Goal: Use online tool/utility: Utilize a website feature to perform a specific function

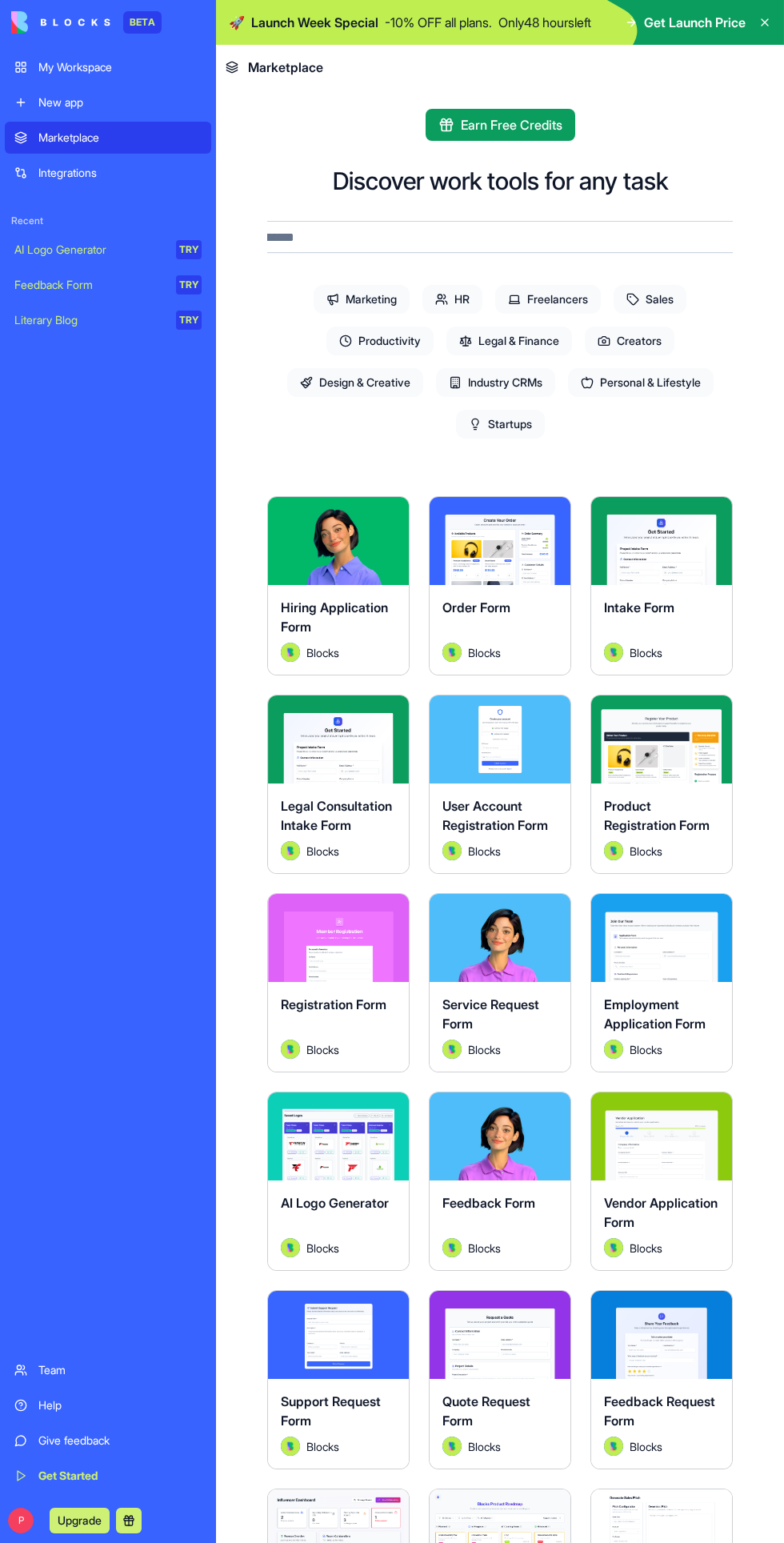
click at [519, 127] on span "Earn Free Credits" at bounding box center [512, 125] width 101 height 20
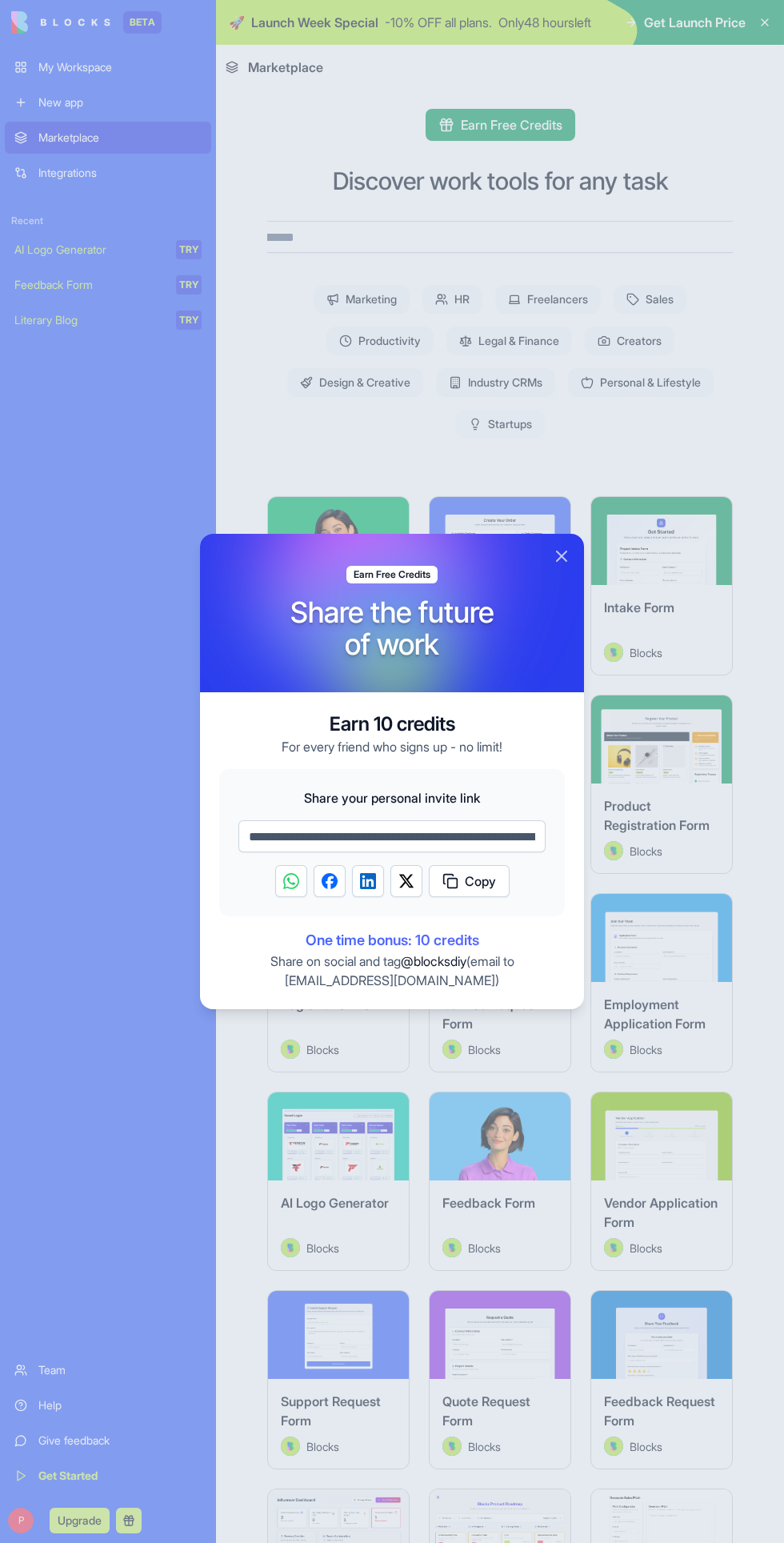
click at [677, 389] on div at bounding box center [392, 772] width 784 height 1543
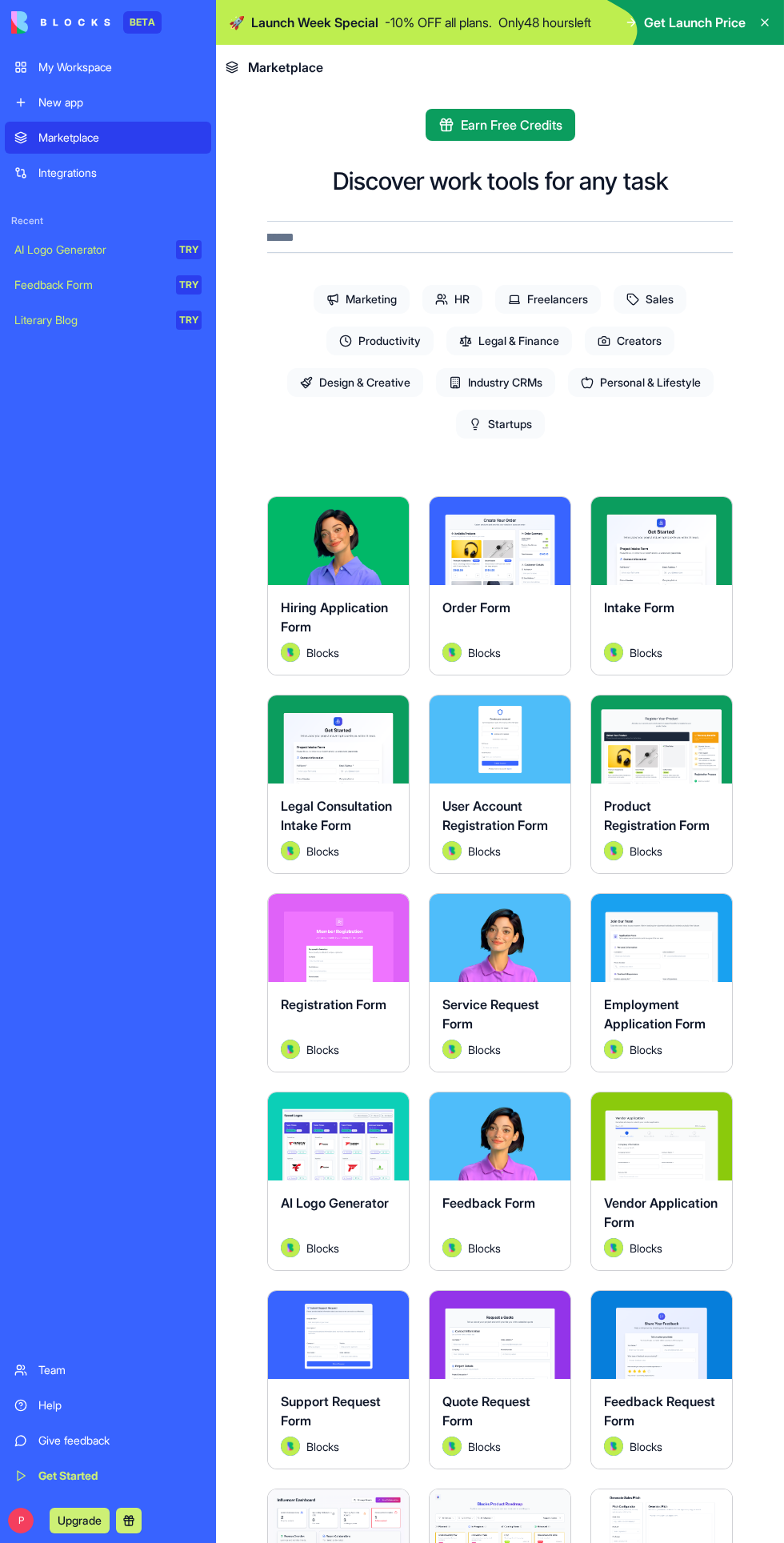
click at [96, 250] on div "AI Logo Generator" at bounding box center [90, 250] width 150 height 16
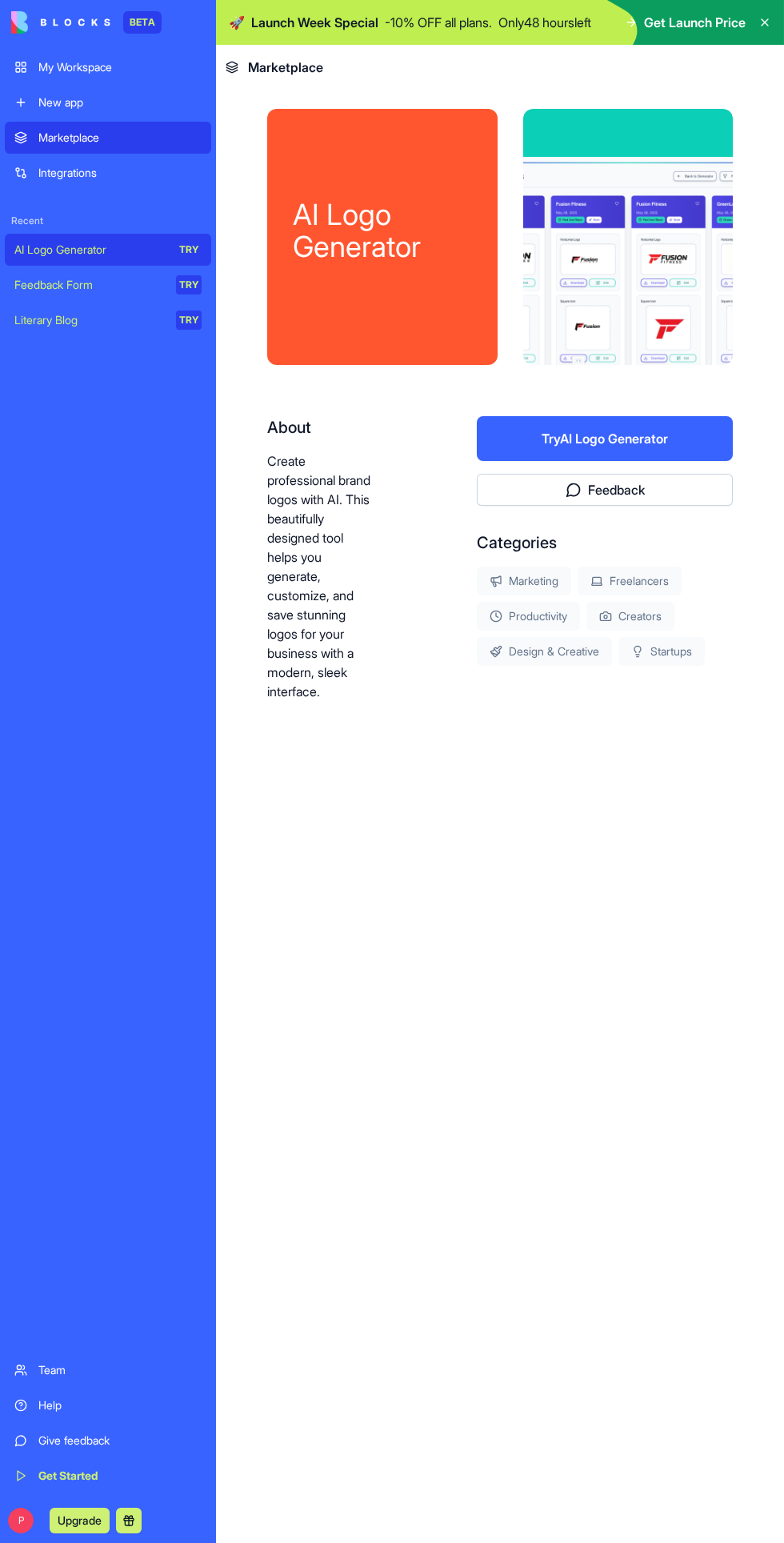
click at [667, 417] on button "Try AI Logo Generator" at bounding box center [605, 439] width 256 height 45
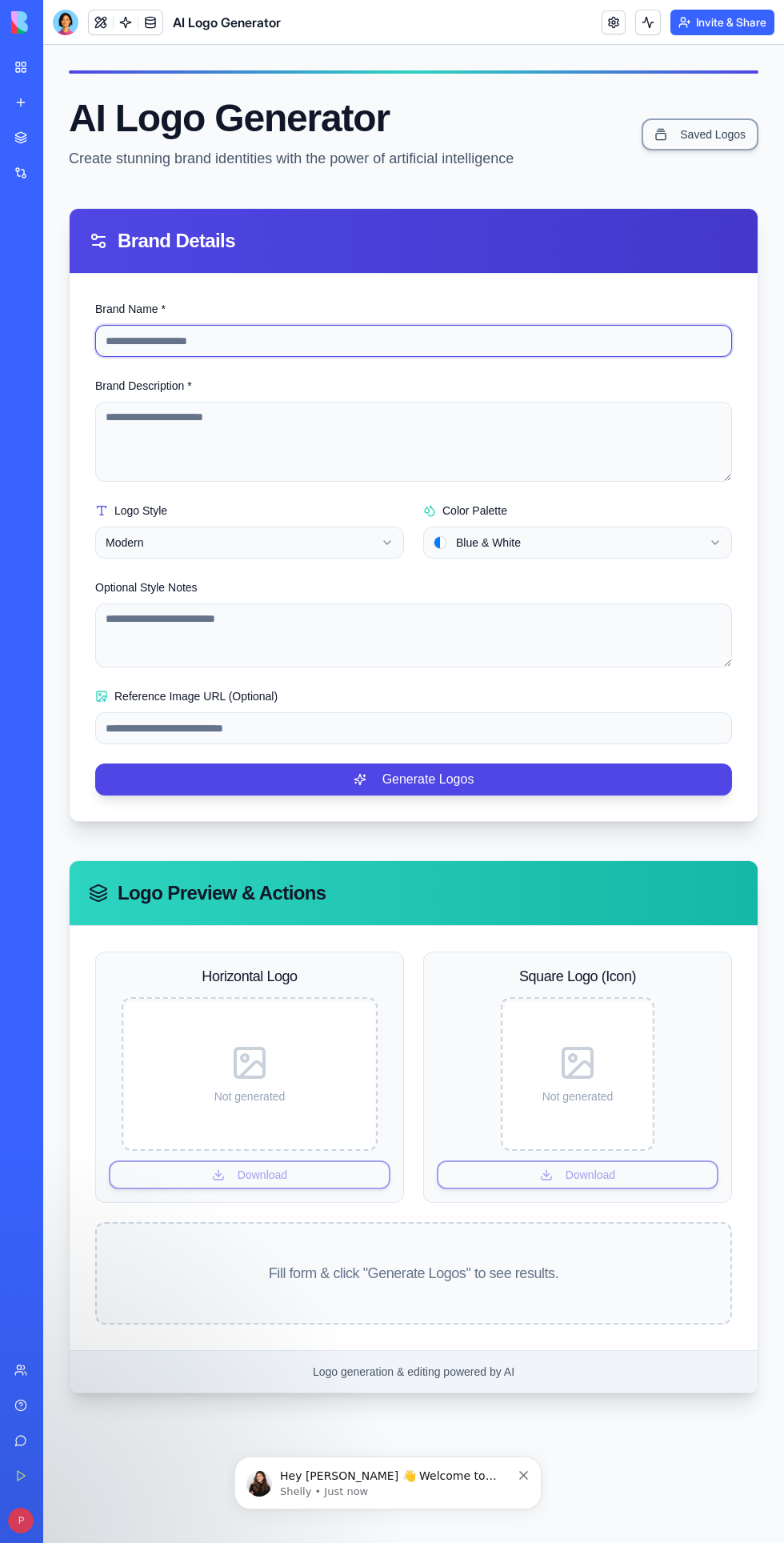
click at [198, 354] on input "Brand Name *" at bounding box center [413, 340] width 637 height 32
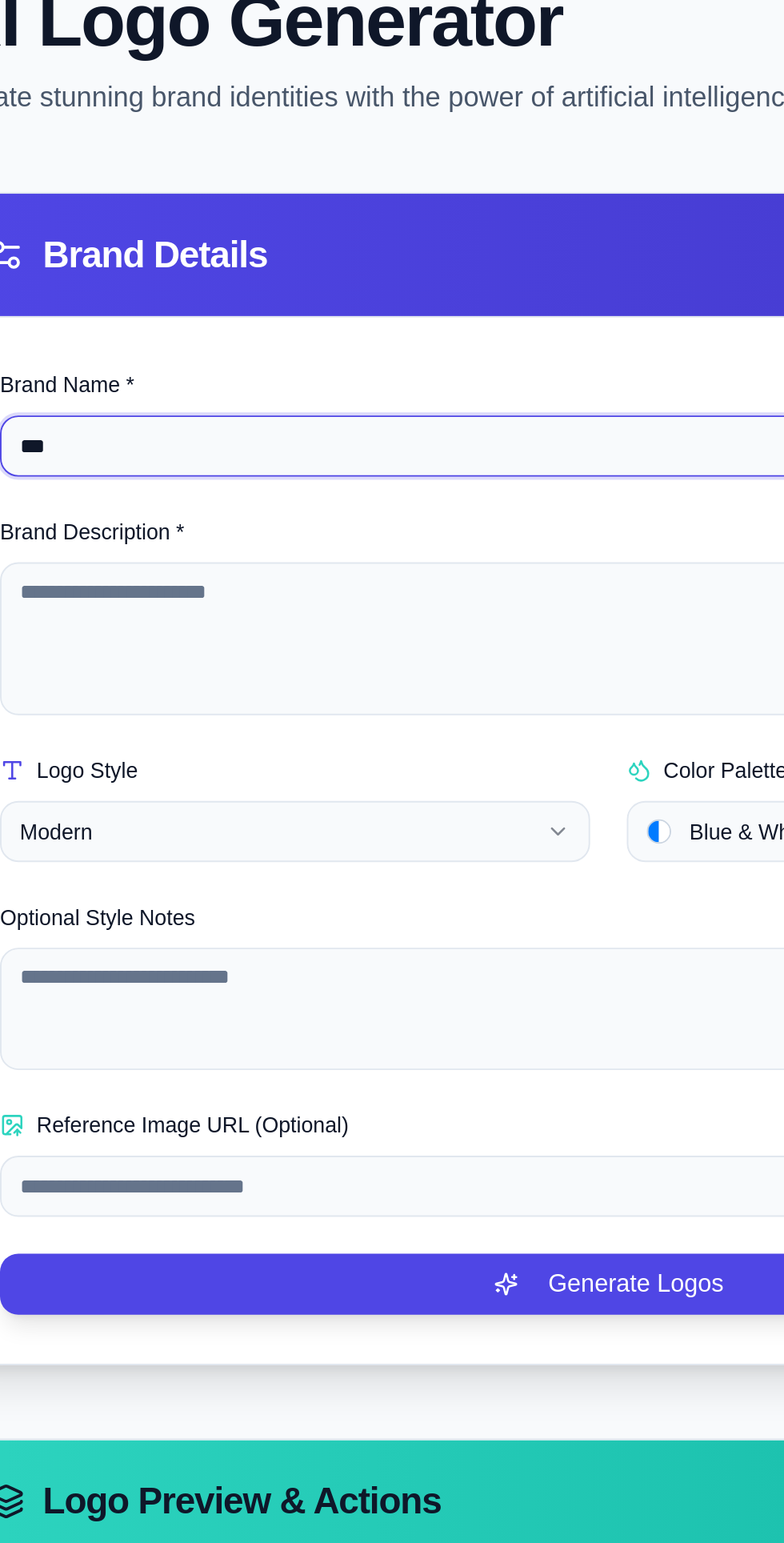
type input "***"
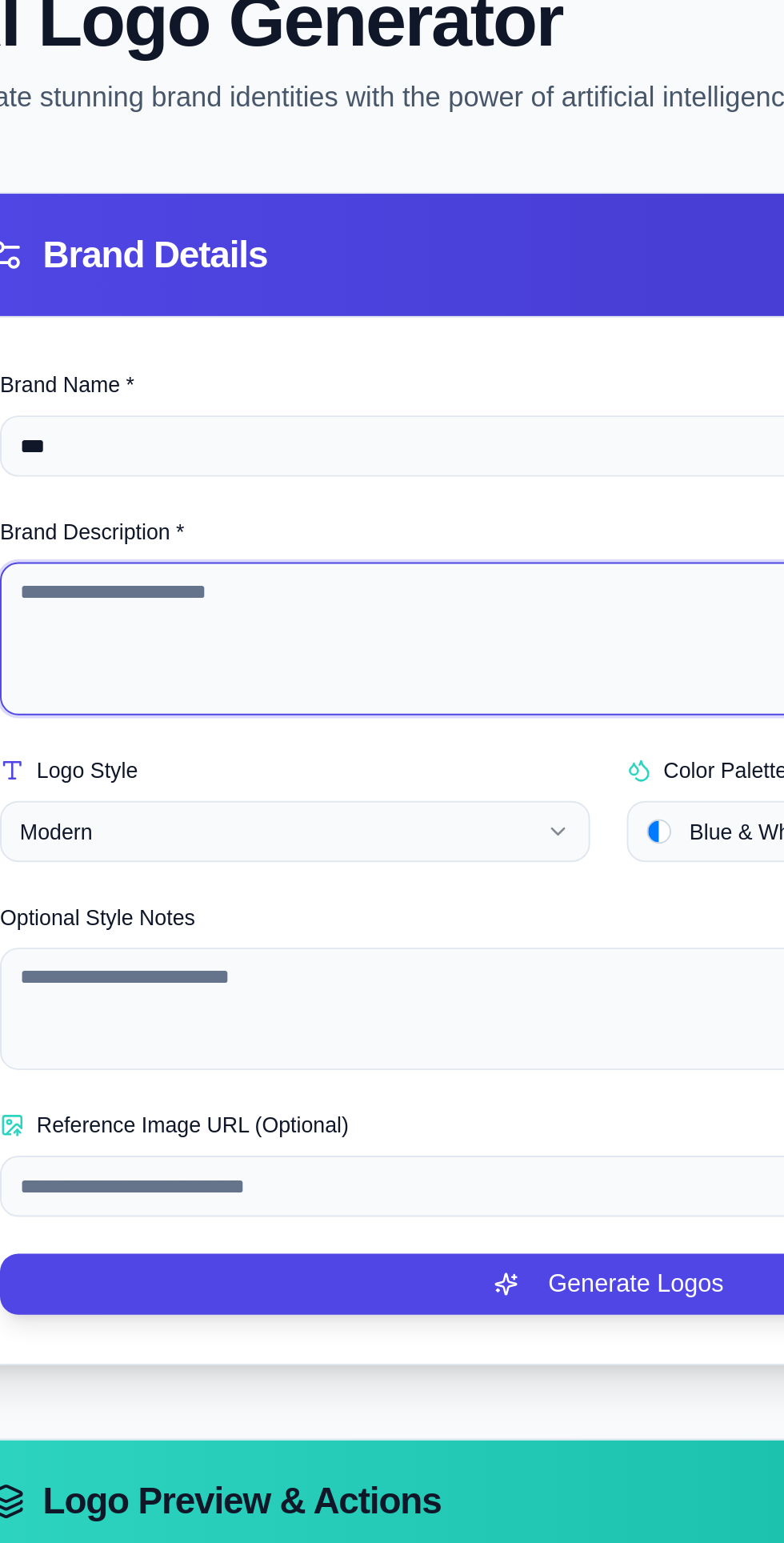
click at [45, 259] on textarea "Brand Description *" at bounding box center [271, 278] width 637 height 80
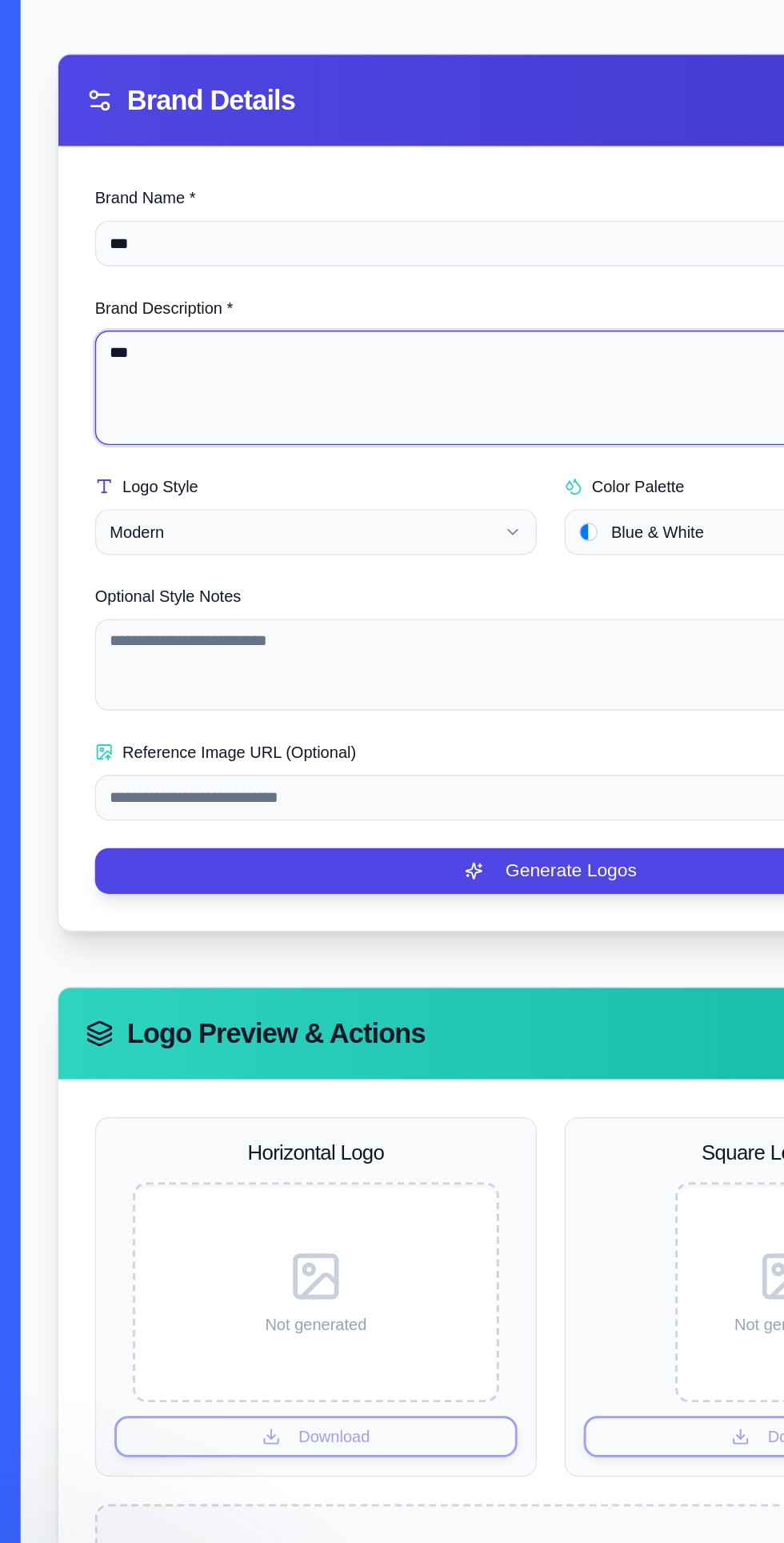
type textarea "***"
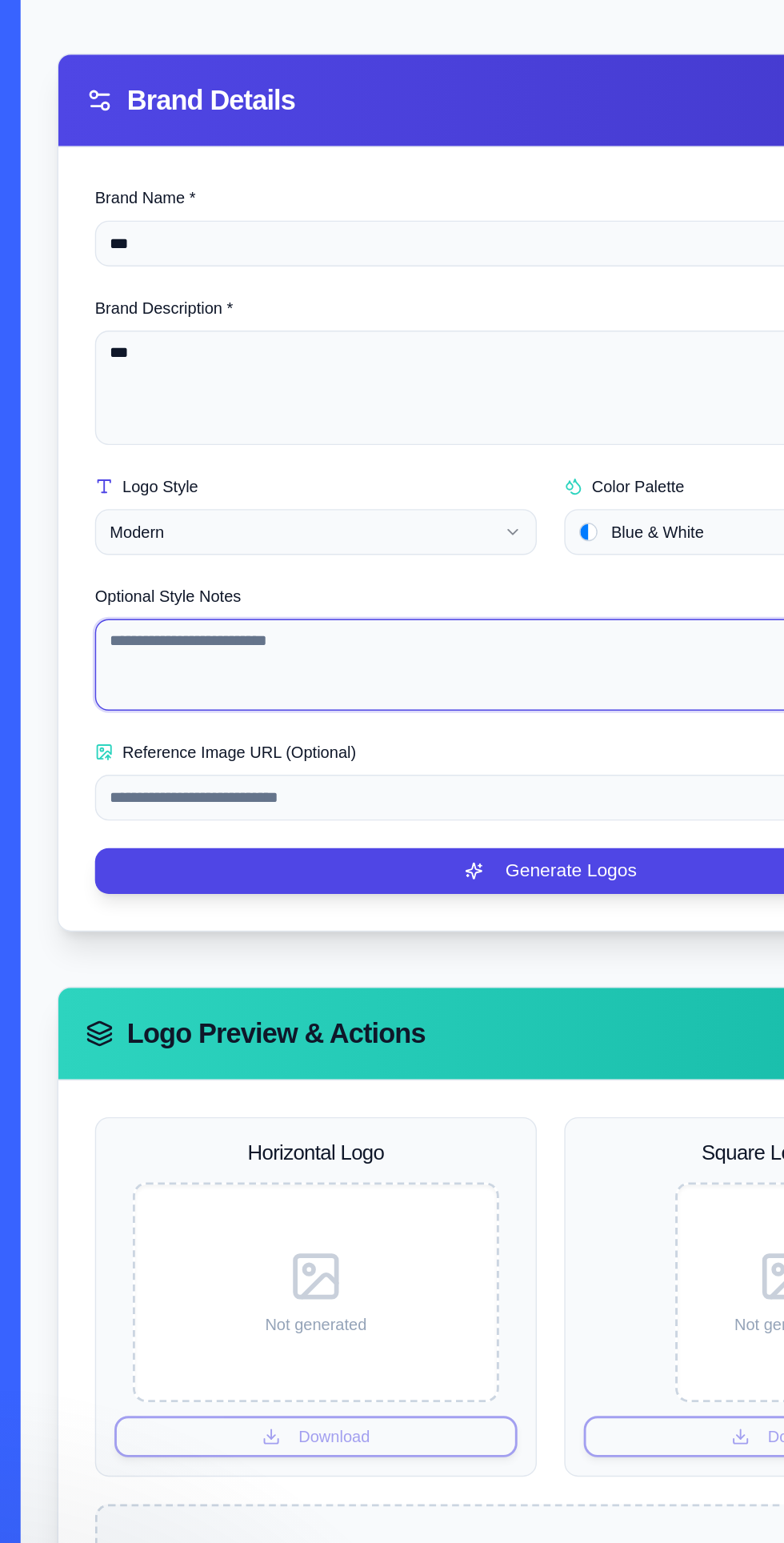
click at [130, 395] on textarea "Optional Style Notes" at bounding box center [390, 411] width 637 height 64
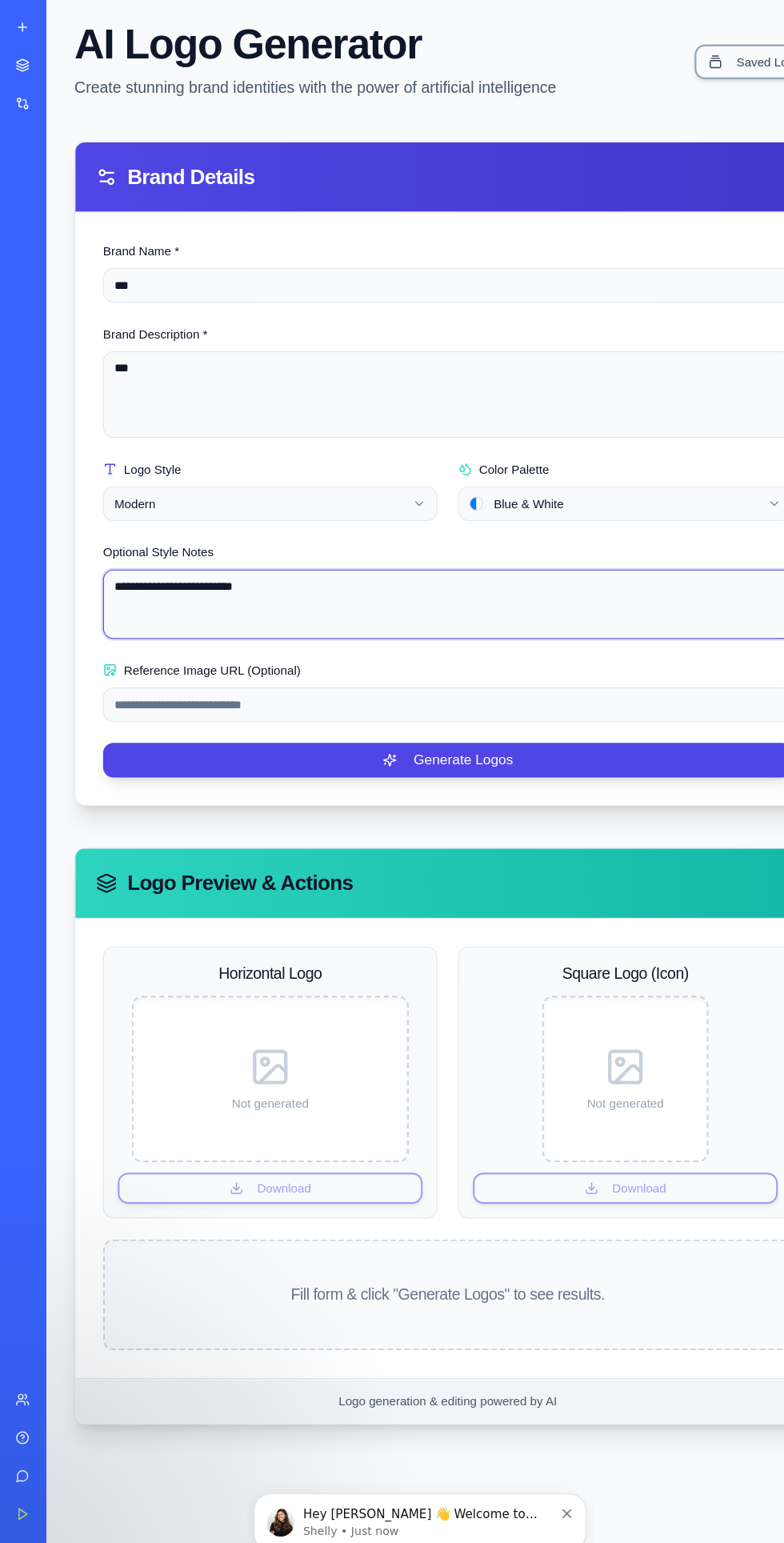
type textarea "**********"
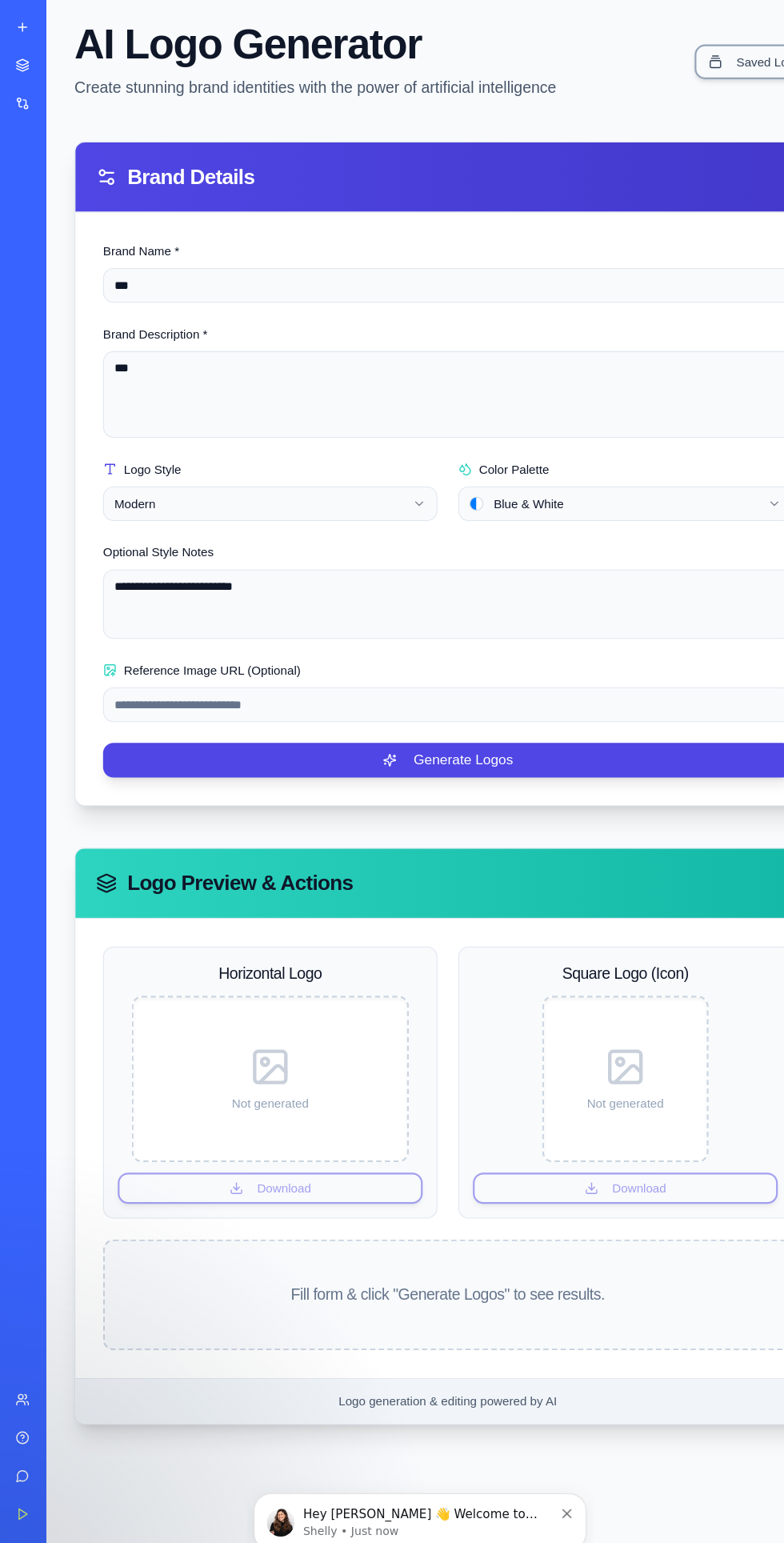
click at [541, 708] on button "Generate Logos" at bounding box center [416, 699] width 637 height 32
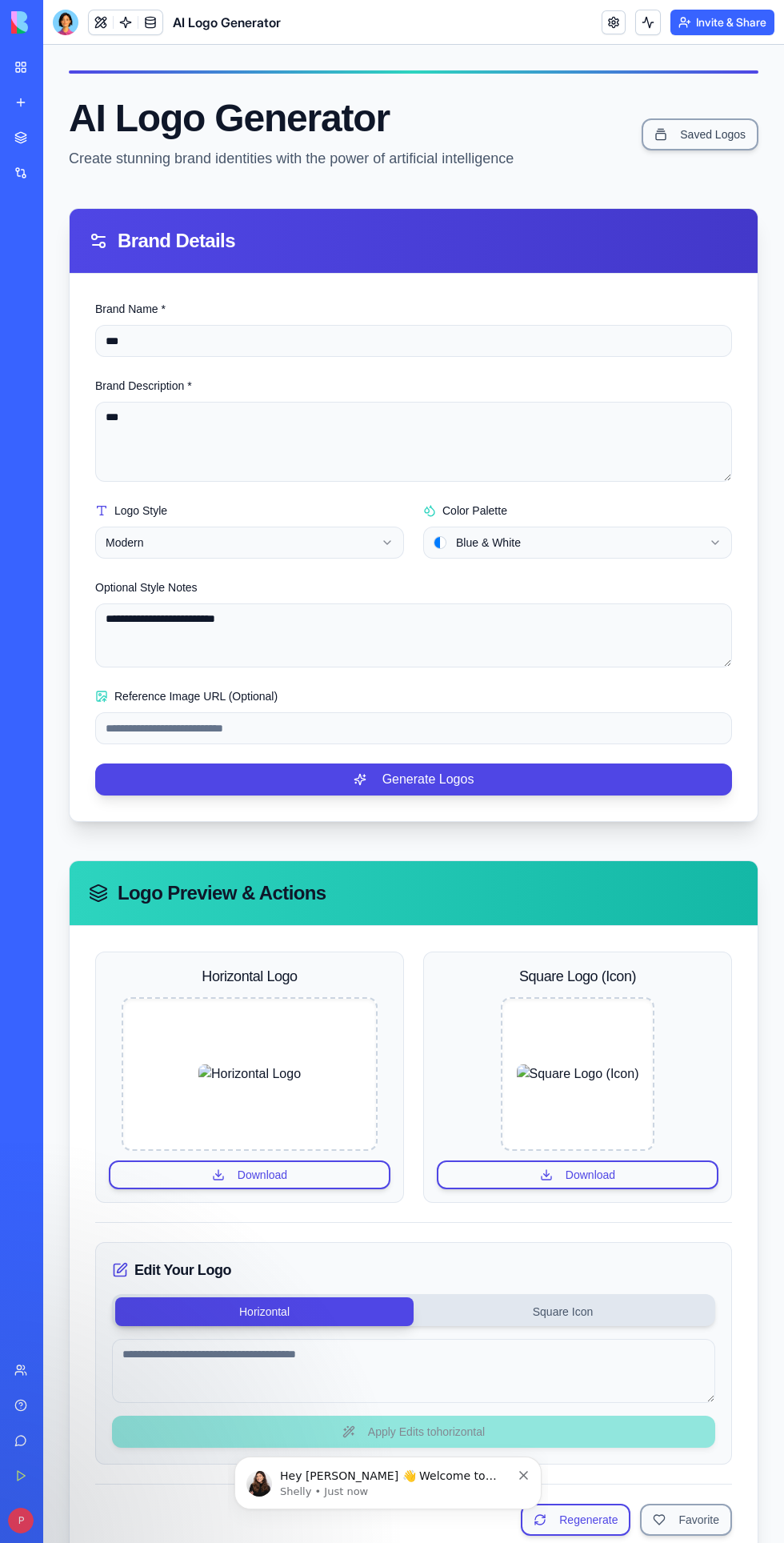
click at [43, 66] on div "**********" at bounding box center [413, 837] width 741 height 1585
click at [34, 73] on link "My Workspace" at bounding box center [37, 67] width 64 height 32
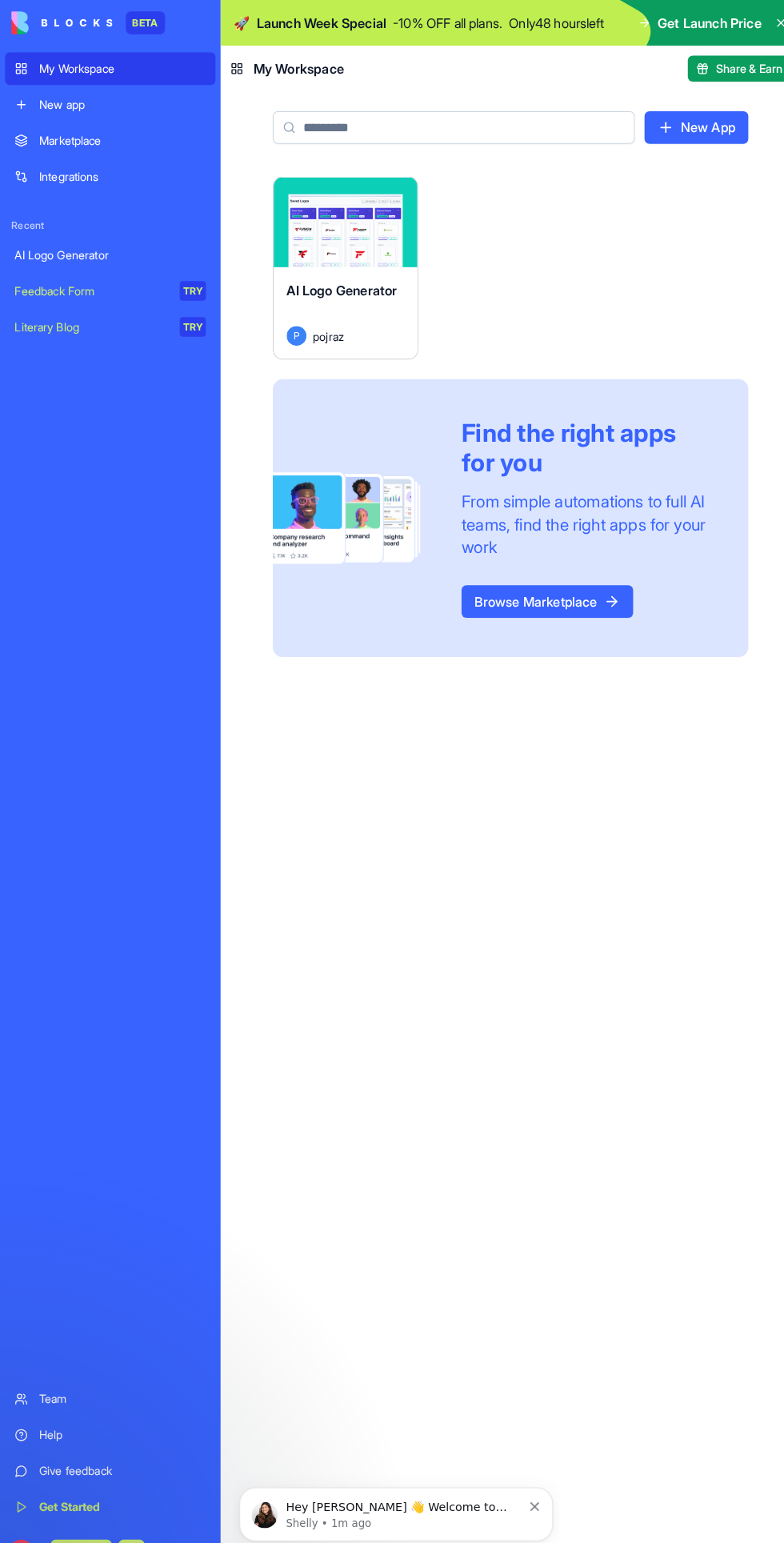
click at [63, 136] on div "Marketplace" at bounding box center [119, 138] width 163 height 16
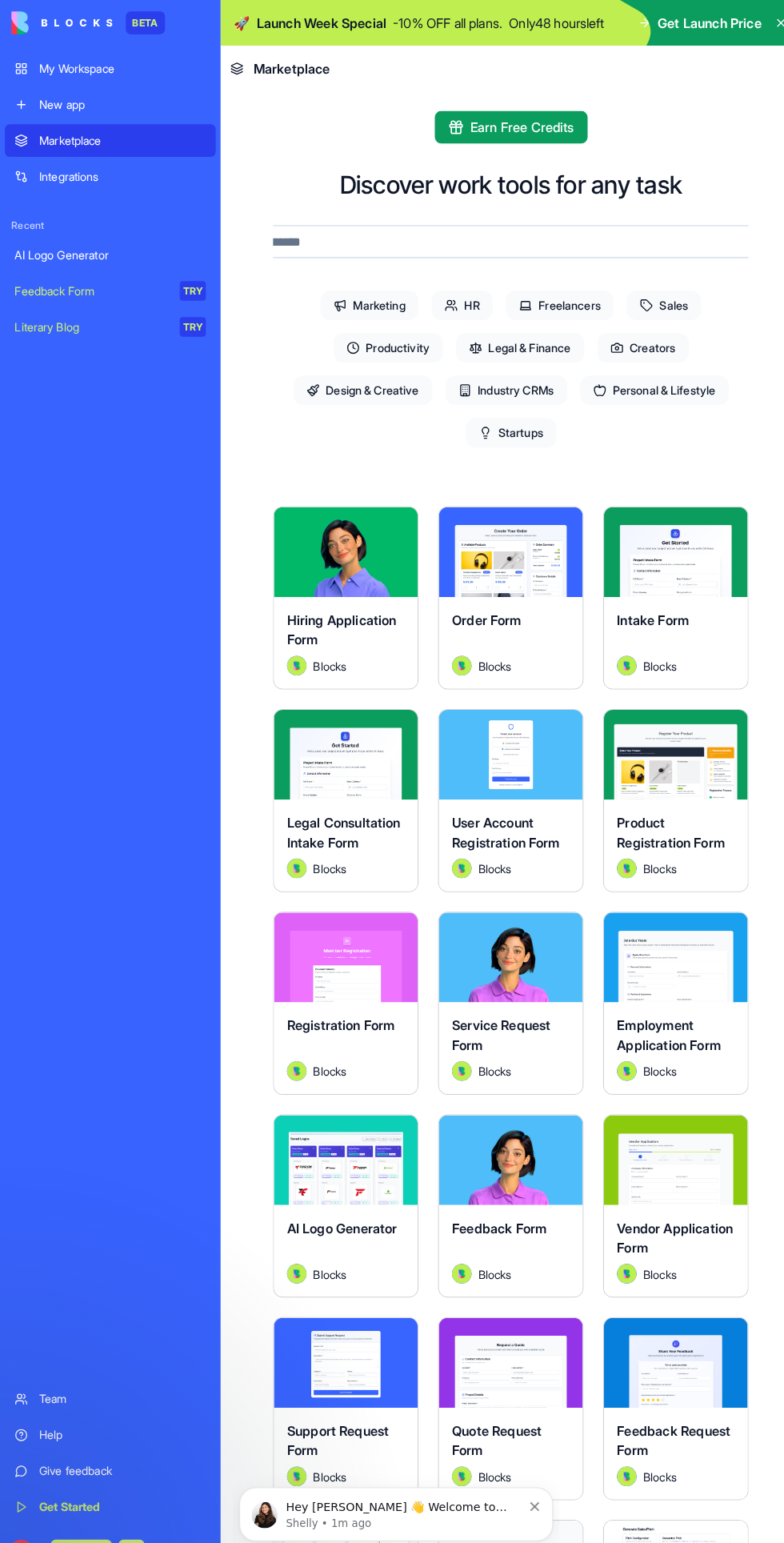
click at [560, 297] on span "Freelancers" at bounding box center [548, 299] width 105 height 29
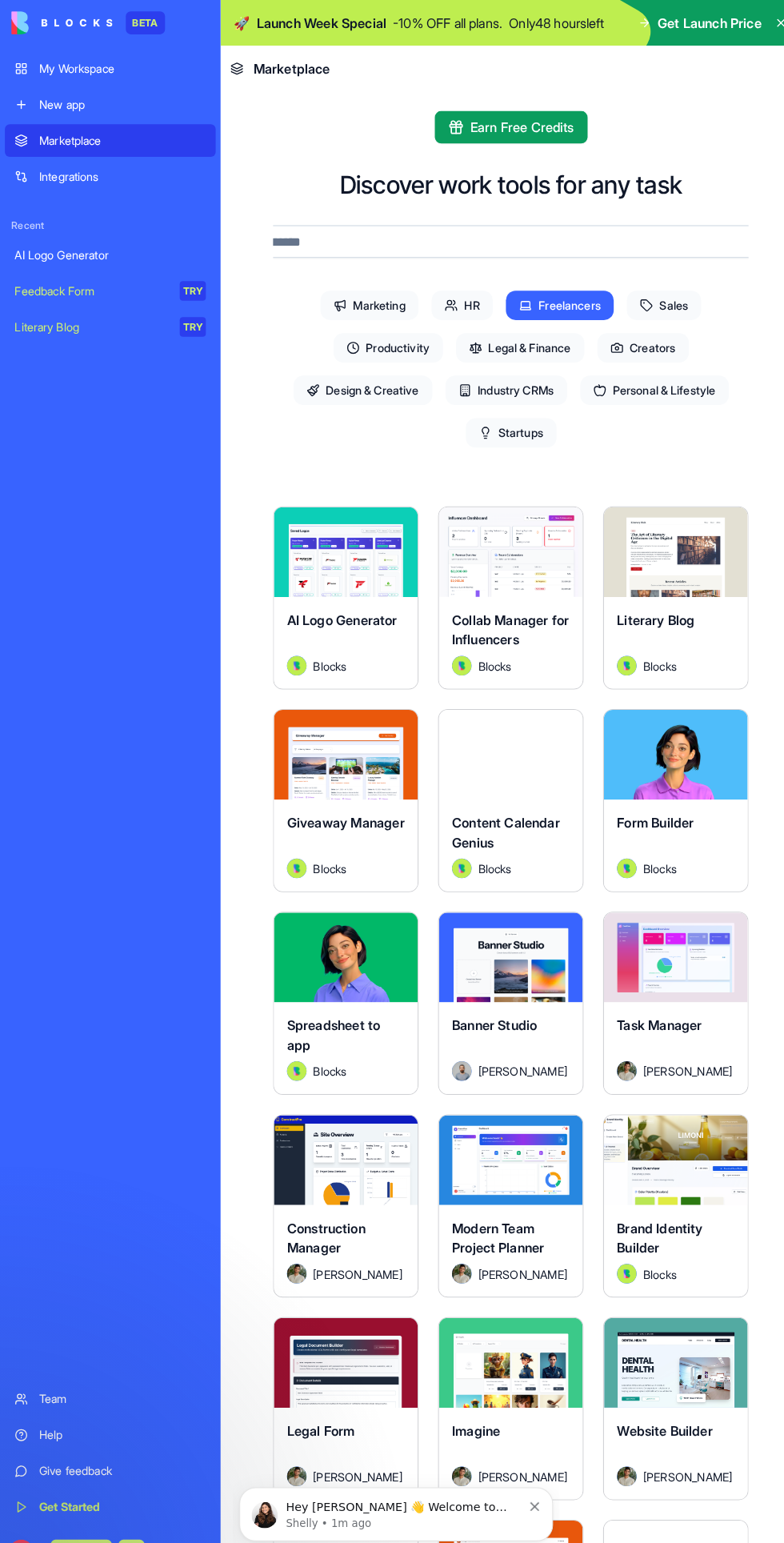
click at [75, 172] on div "Integrations" at bounding box center [119, 173] width 163 height 16
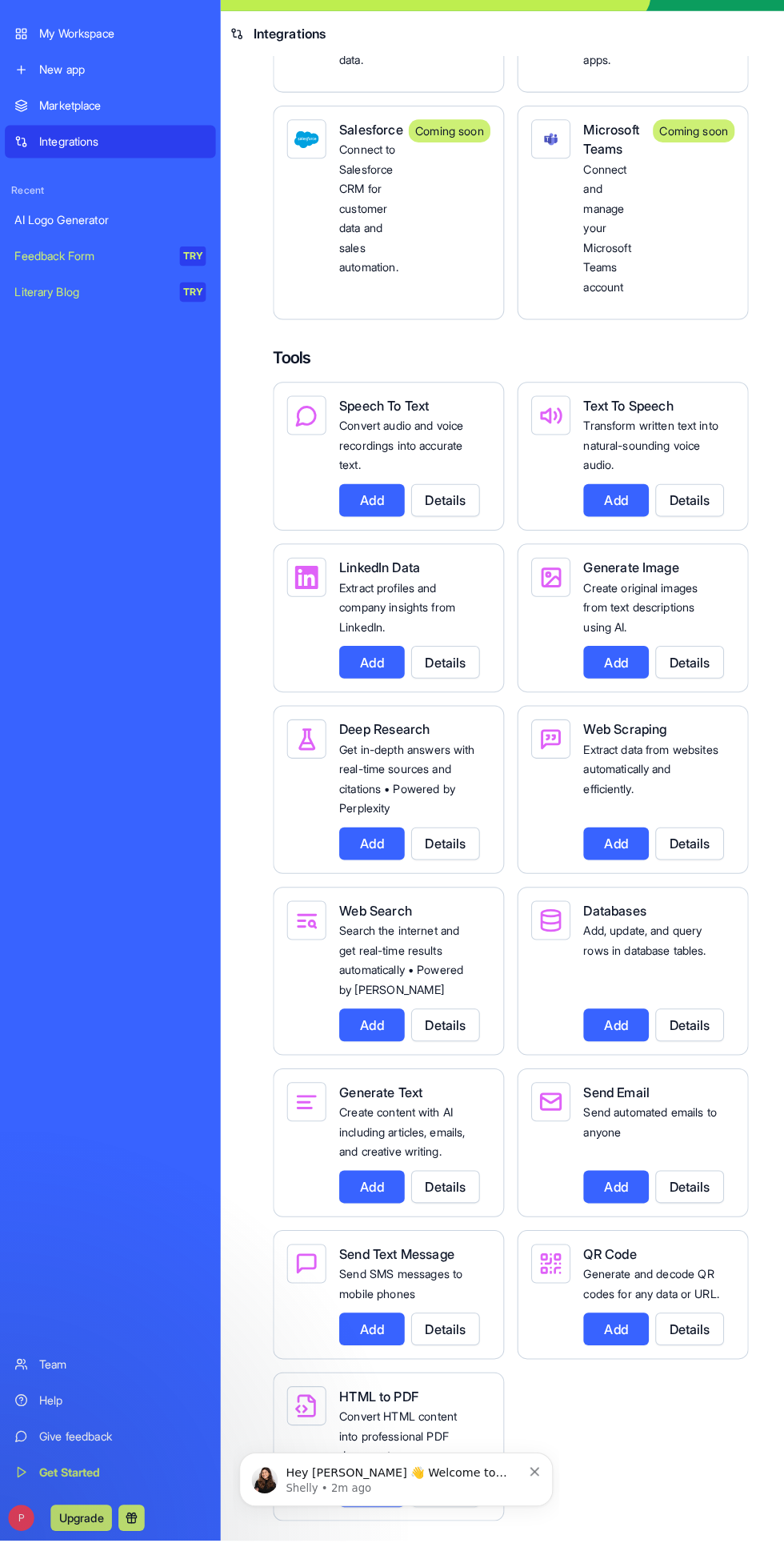
click at [37, 1372] on link "Team" at bounding box center [108, 1369] width 207 height 32
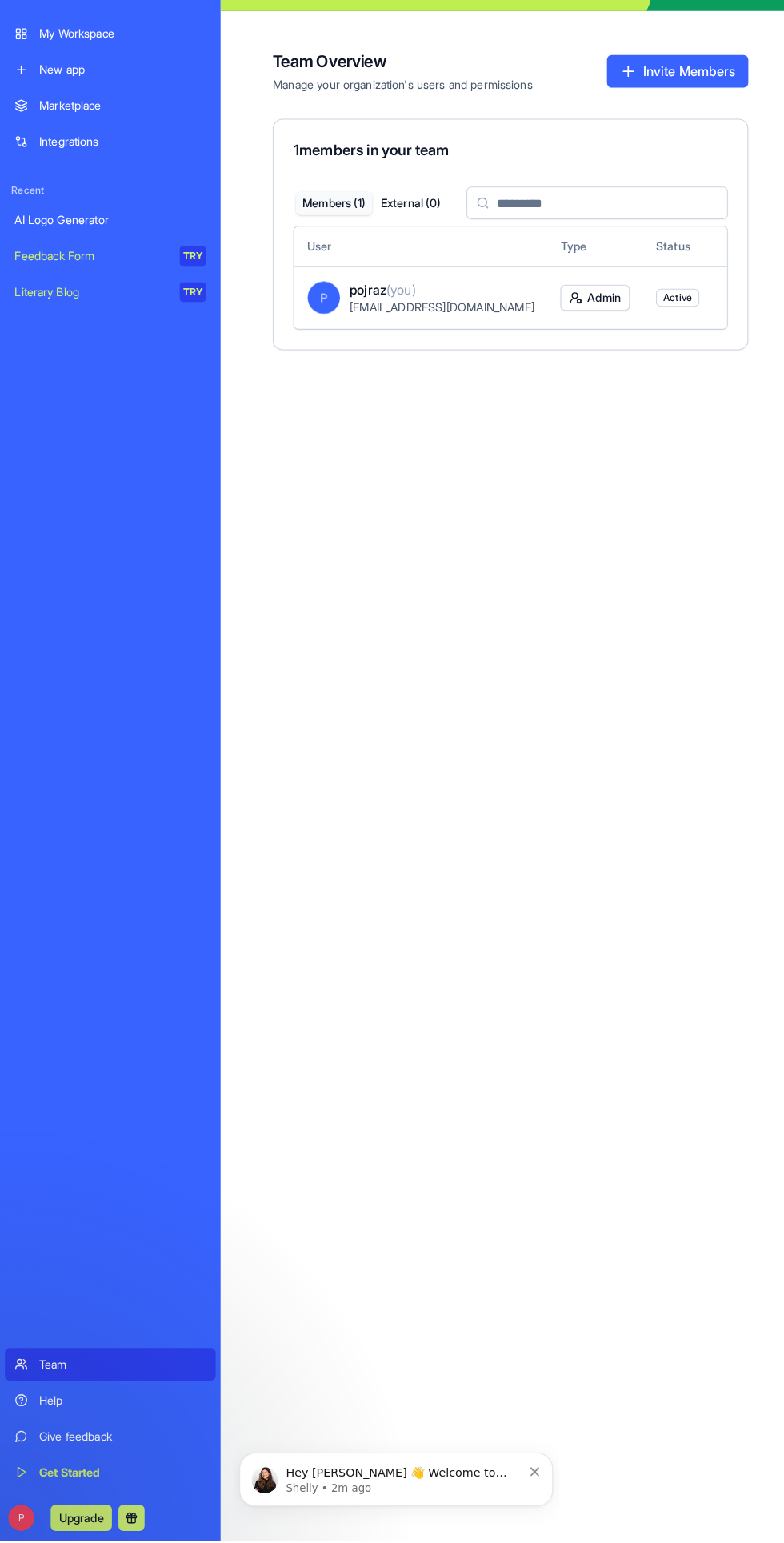
click at [33, 1418] on link "Help" at bounding box center [108, 1405] width 207 height 32
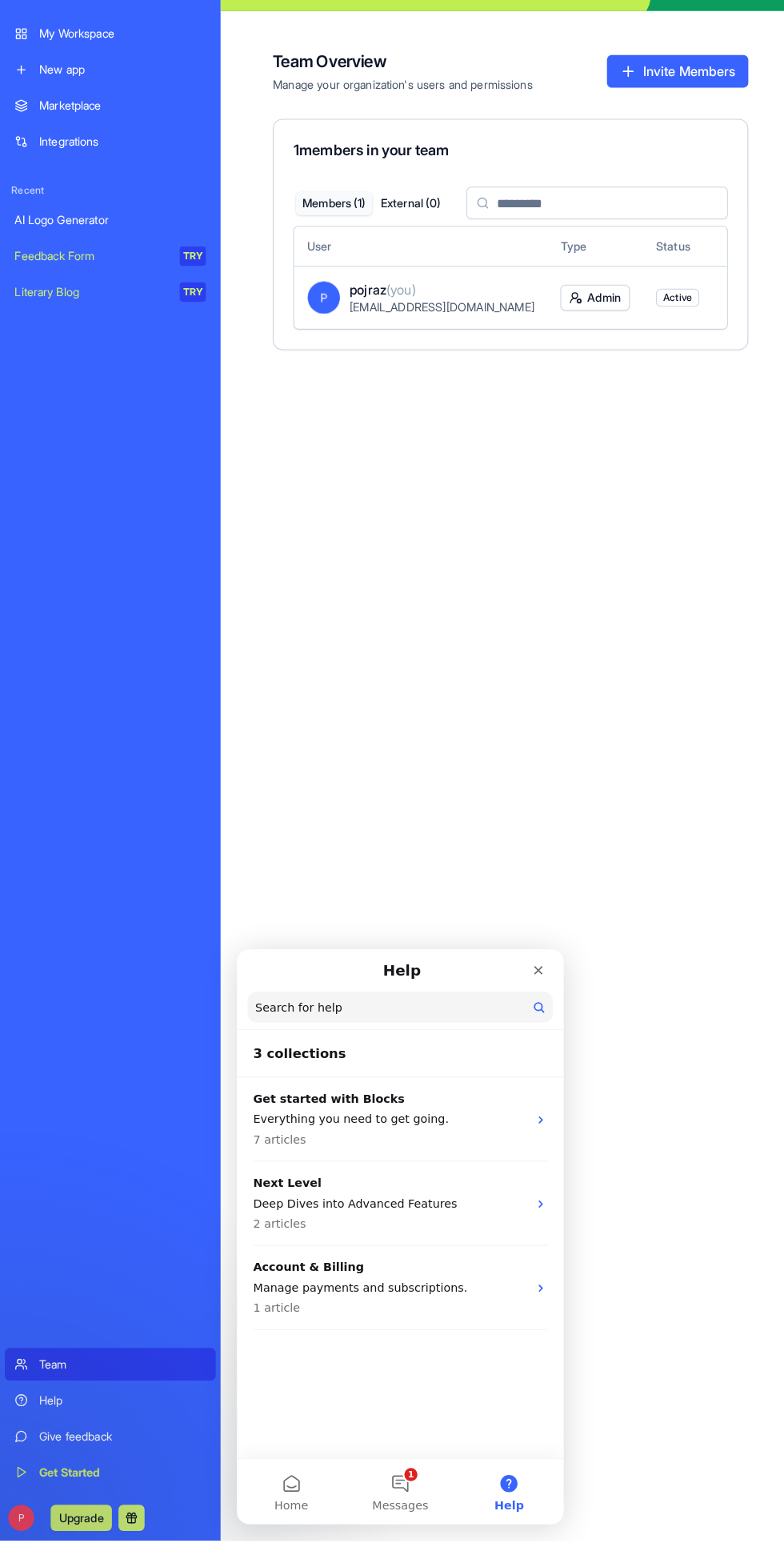
click at [515, 1113] on p "Everything you need to get going." at bounding box center [387, 1115] width 269 height 17
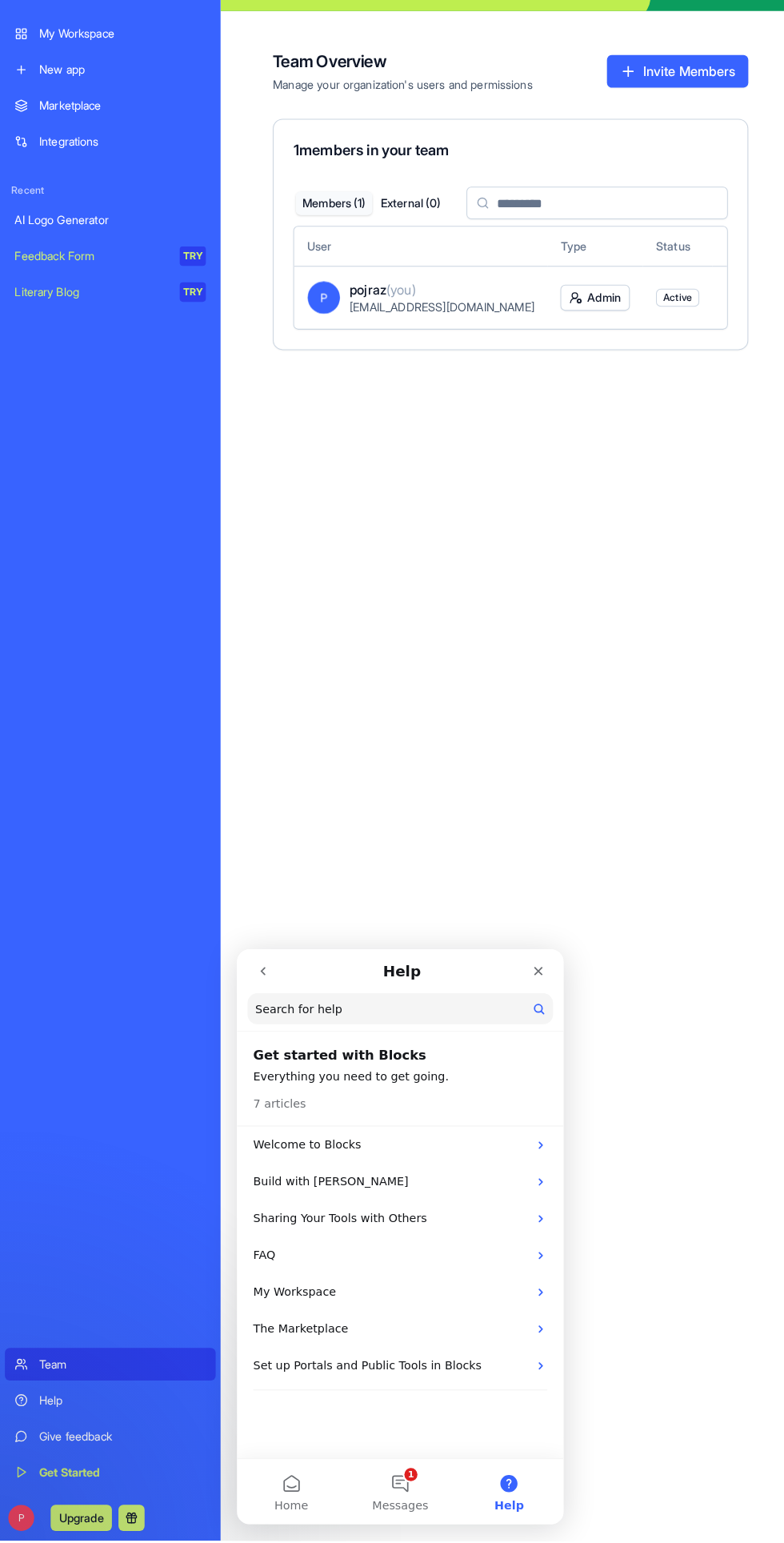
click at [534, 1139] on icon "Intercom messenger" at bounding box center [534, 1140] width 13 height 13
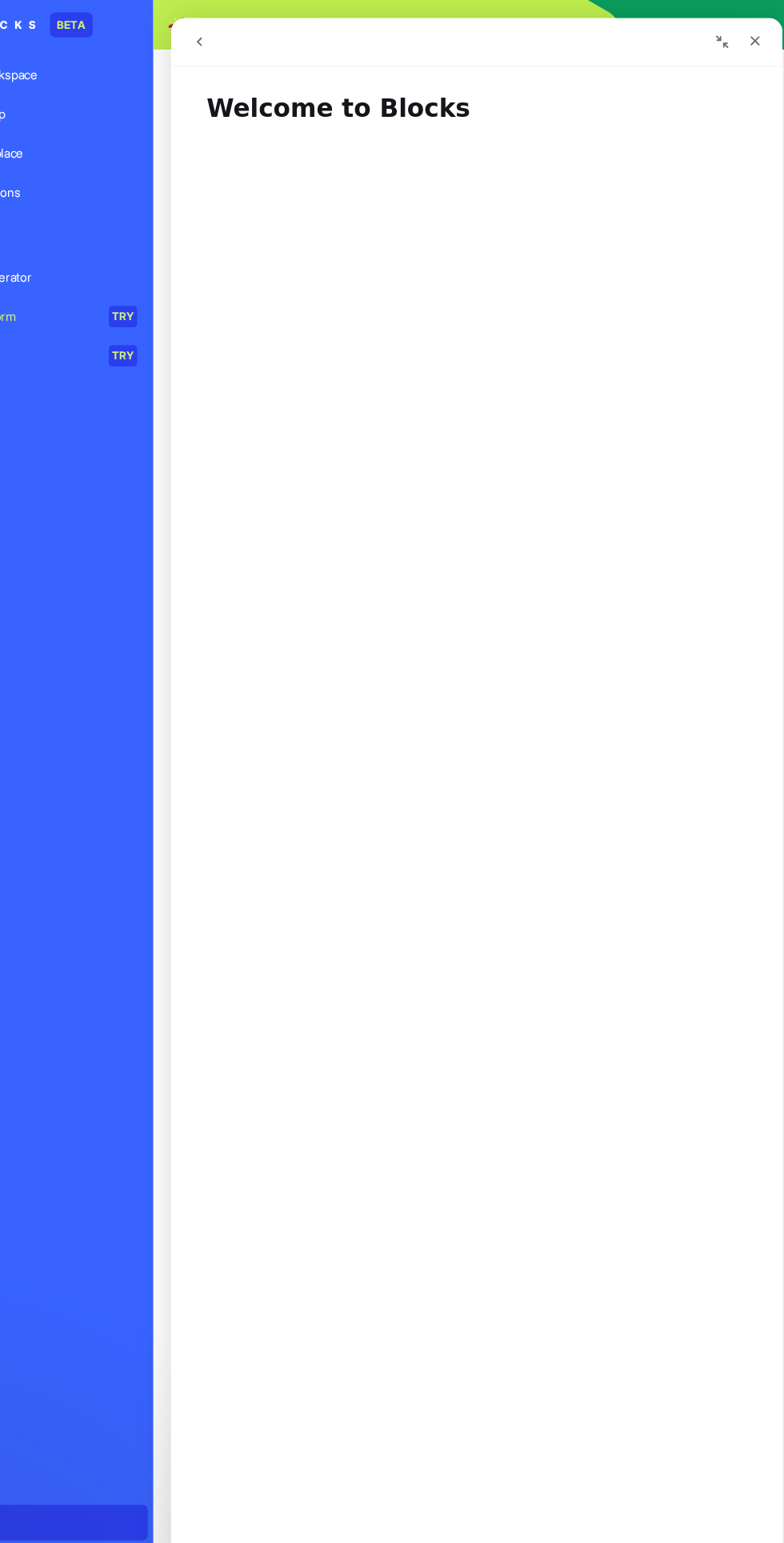
click at [196, 41] on icon "go back" at bounding box center [196, 39] width 5 height 8
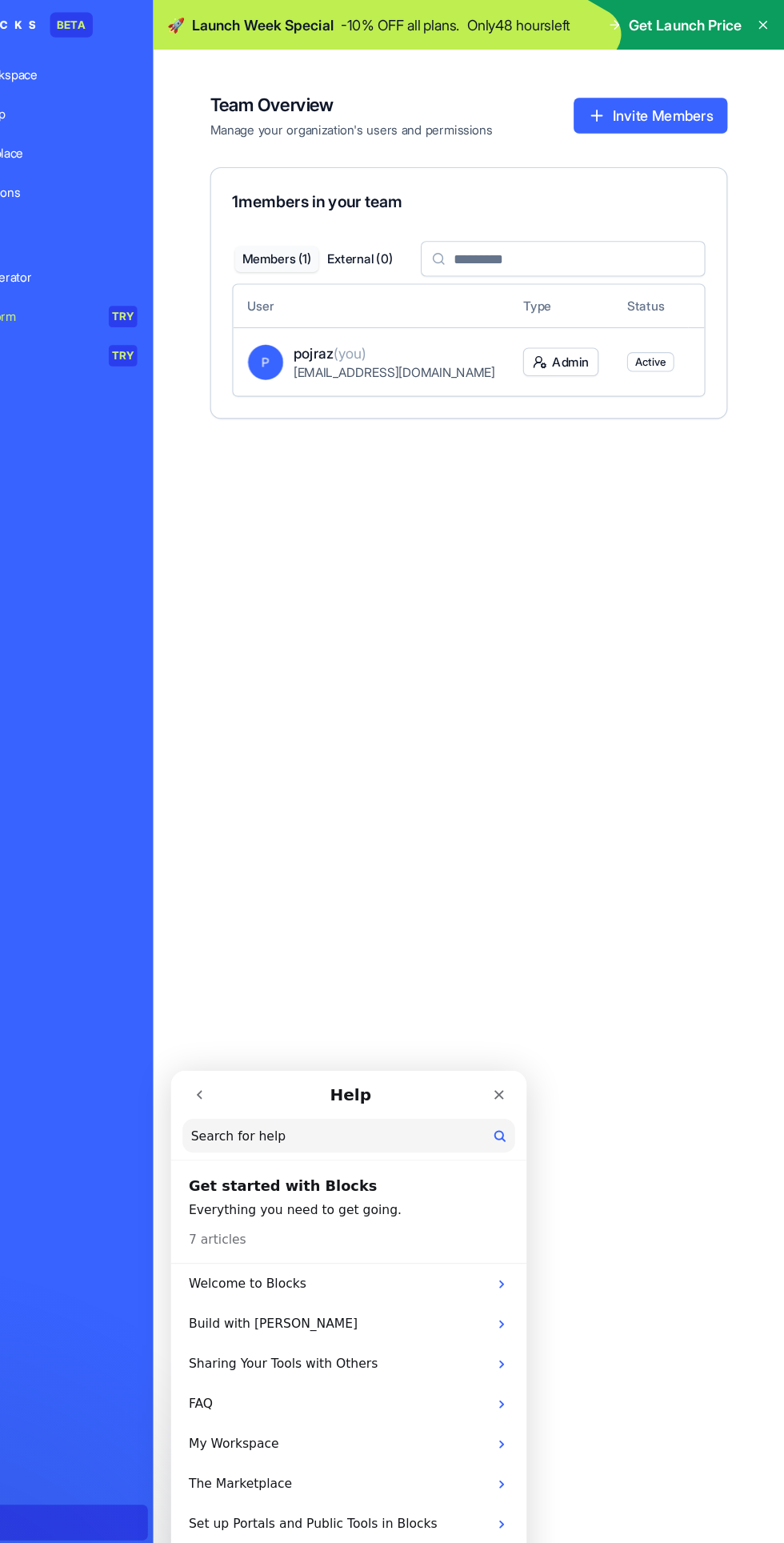
click at [203, 1220] on p "7 articles" at bounding box center [212, 1221] width 52 height 17
click at [453, 1261] on p "Welcome to Blocks" at bounding box center [321, 1261] width 269 height 17
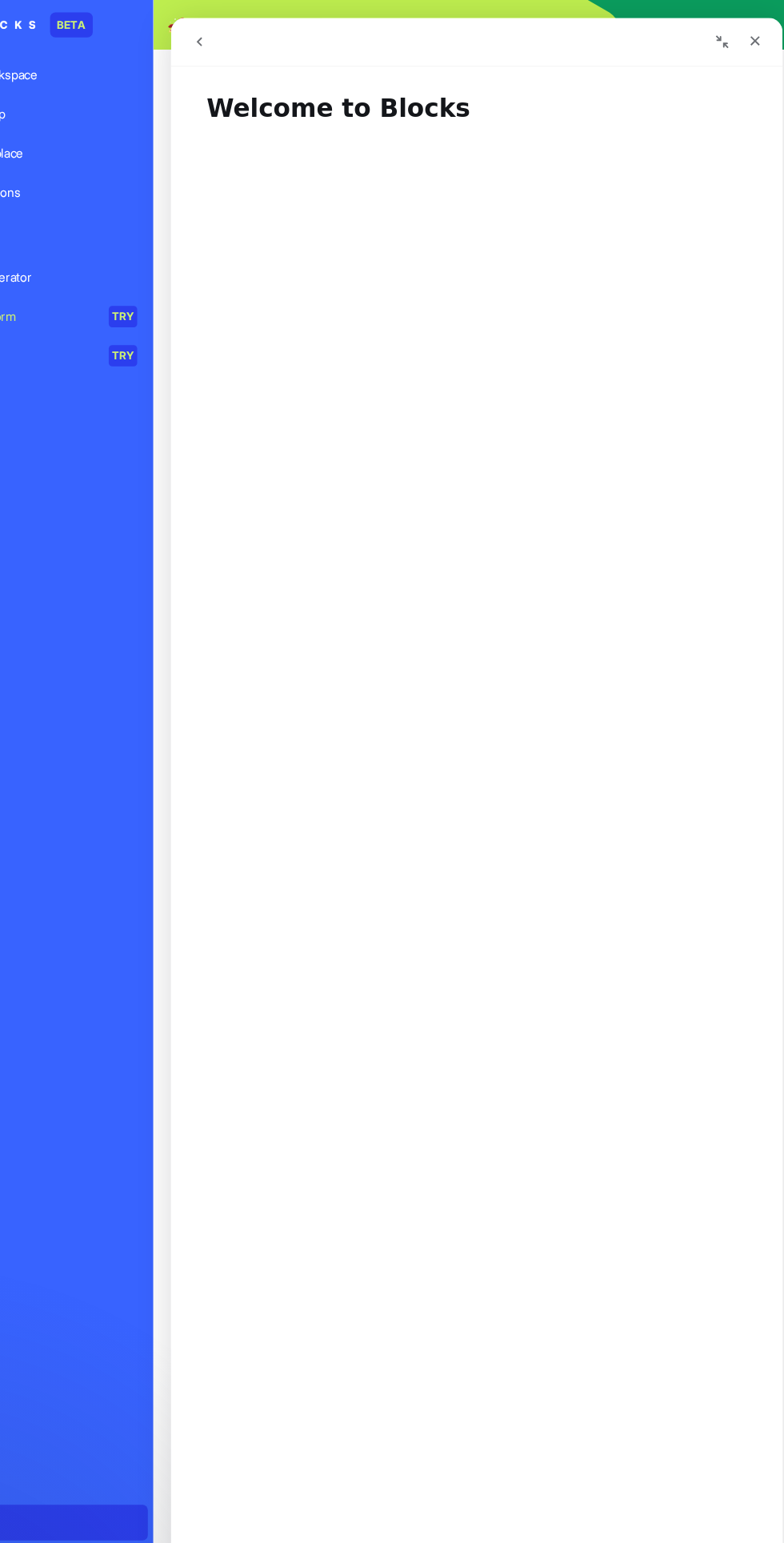
click at [195, 39] on icon "go back" at bounding box center [195, 39] width 13 height 13
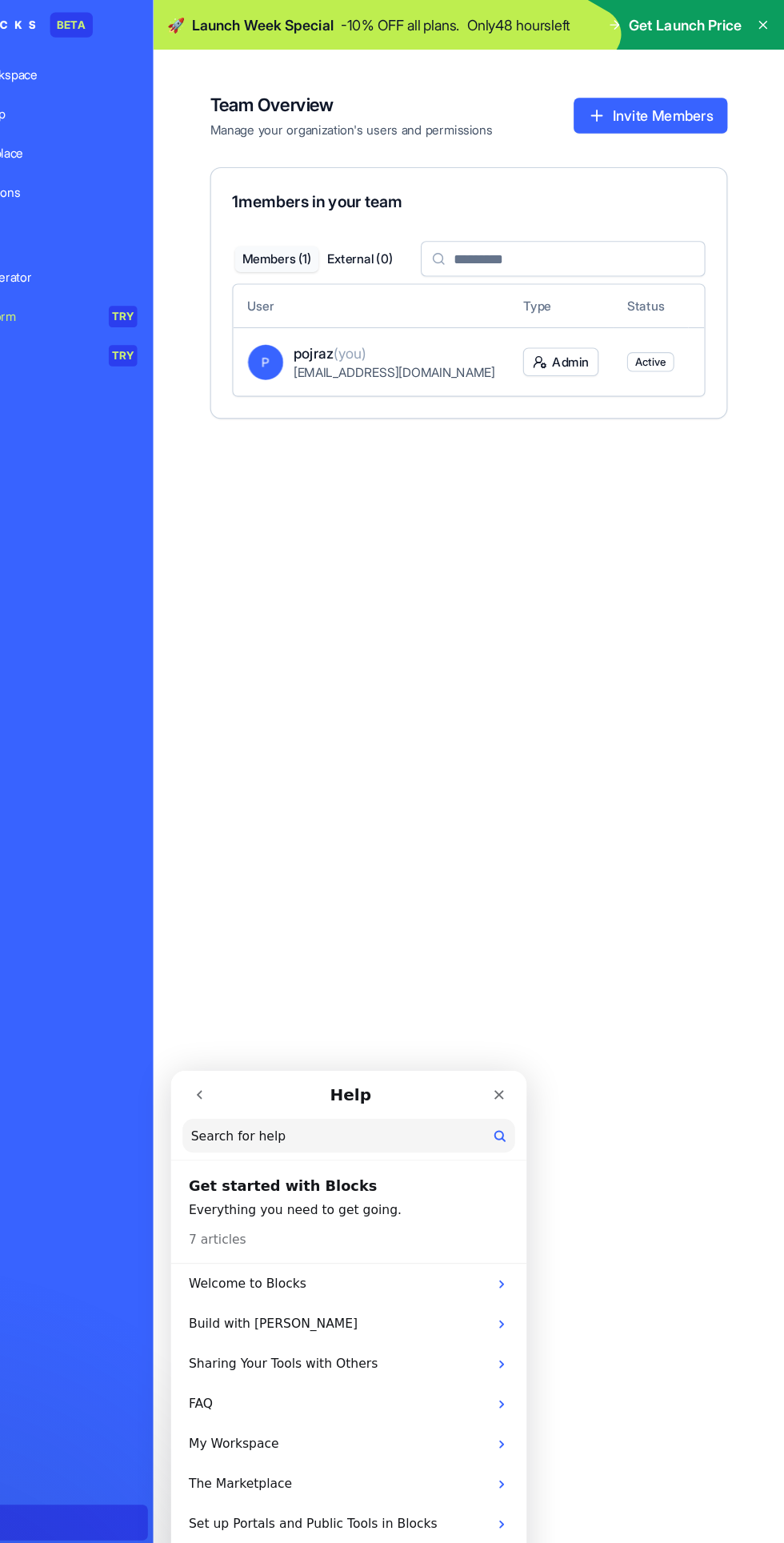
click at [446, 1291] on p "Build with [PERSON_NAME]" at bounding box center [321, 1297] width 269 height 17
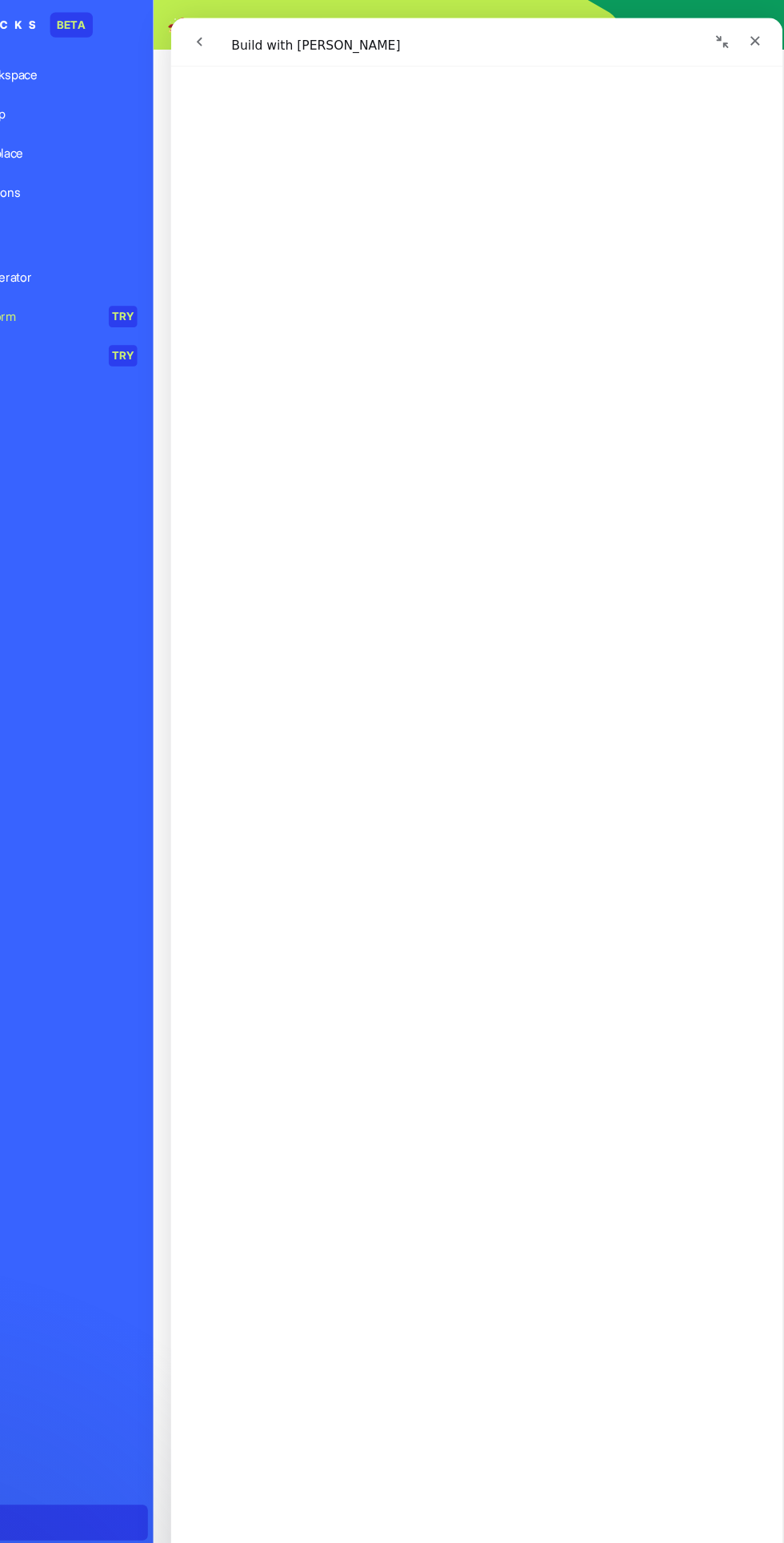
scroll to position [311, 0]
